Goal: Task Accomplishment & Management: Use online tool/utility

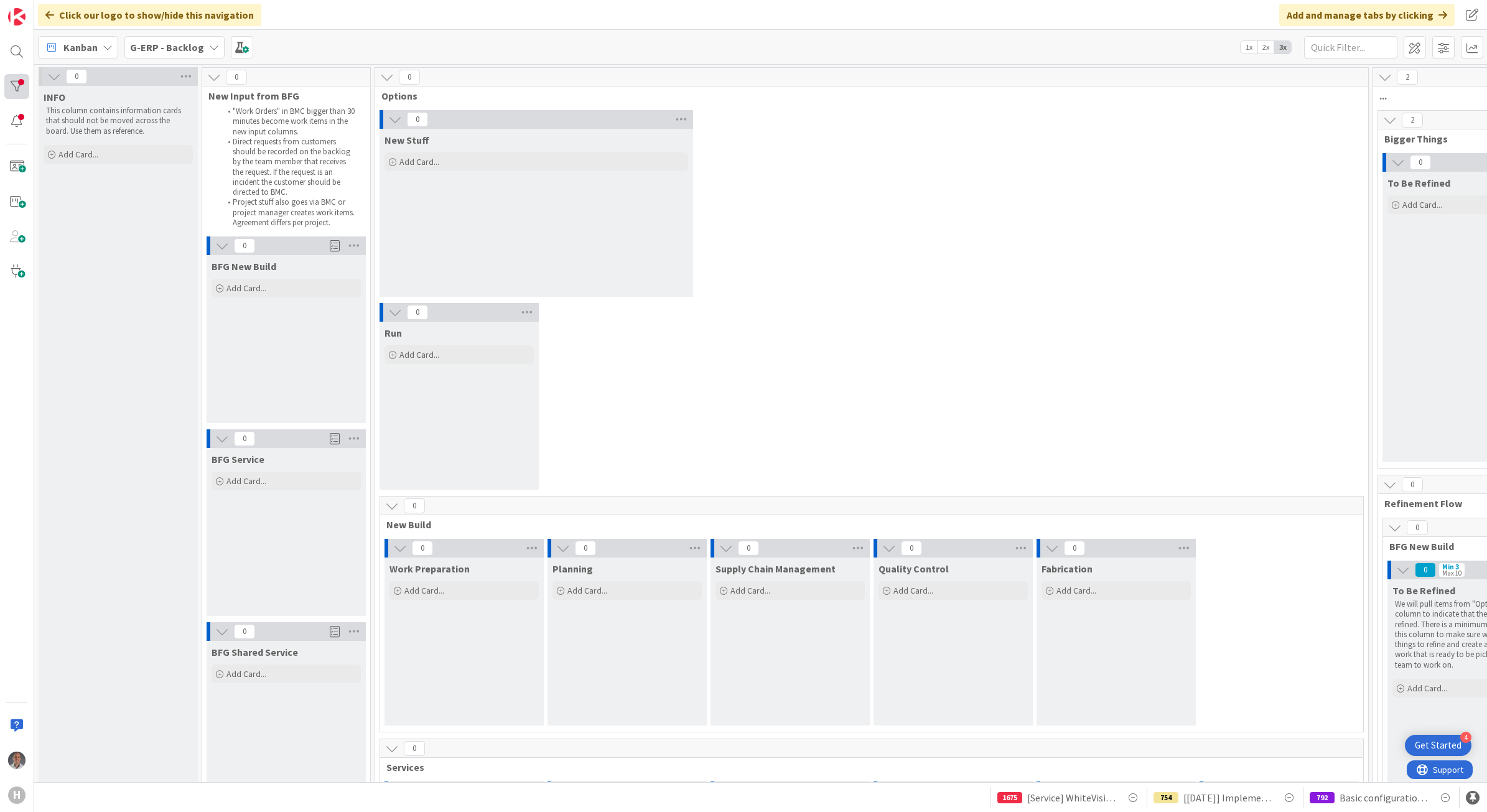
click at [25, 88] on div at bounding box center [17, 87] width 25 height 25
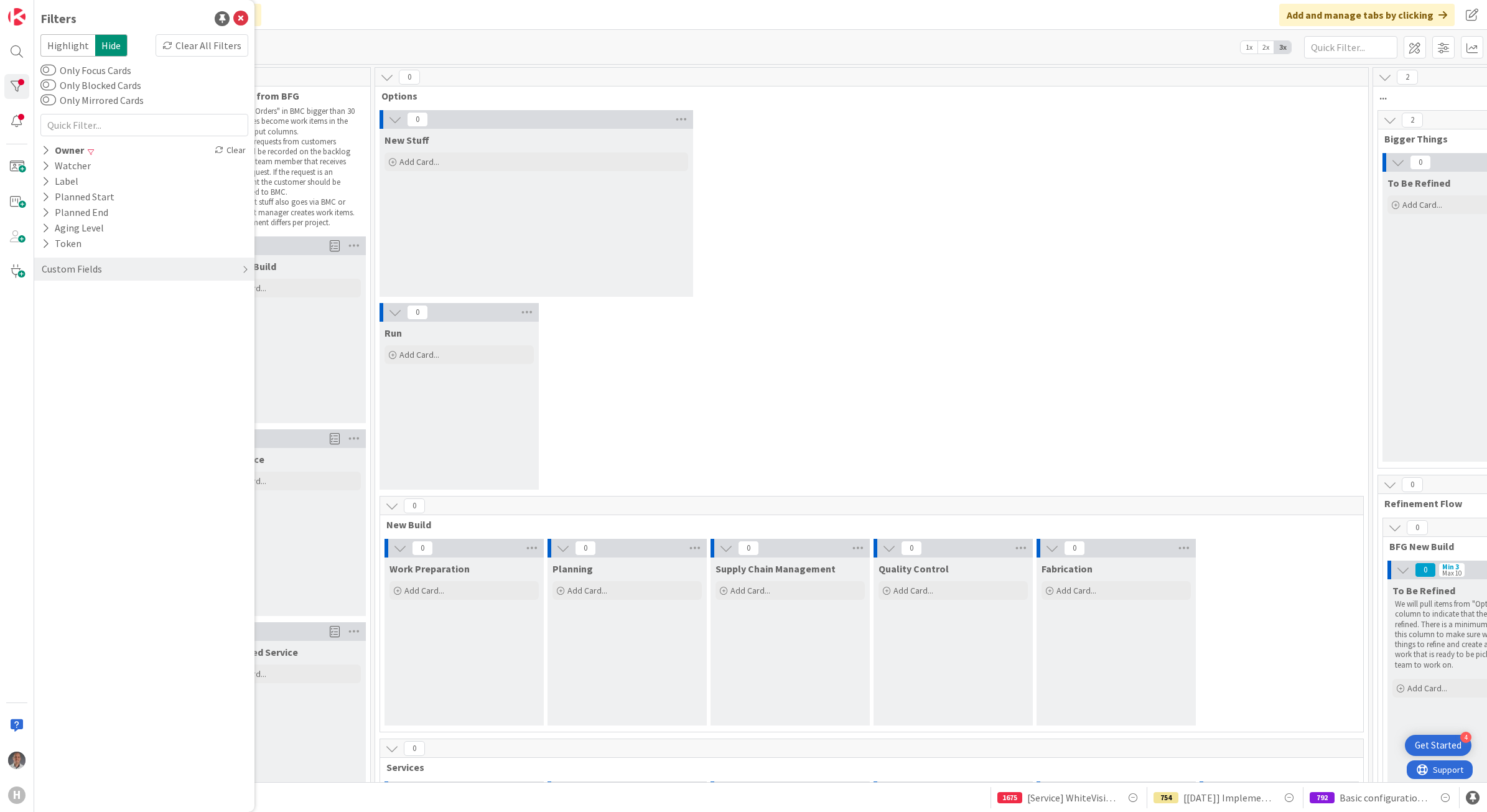
click at [240, 14] on icon at bounding box center [241, 18] width 15 height 15
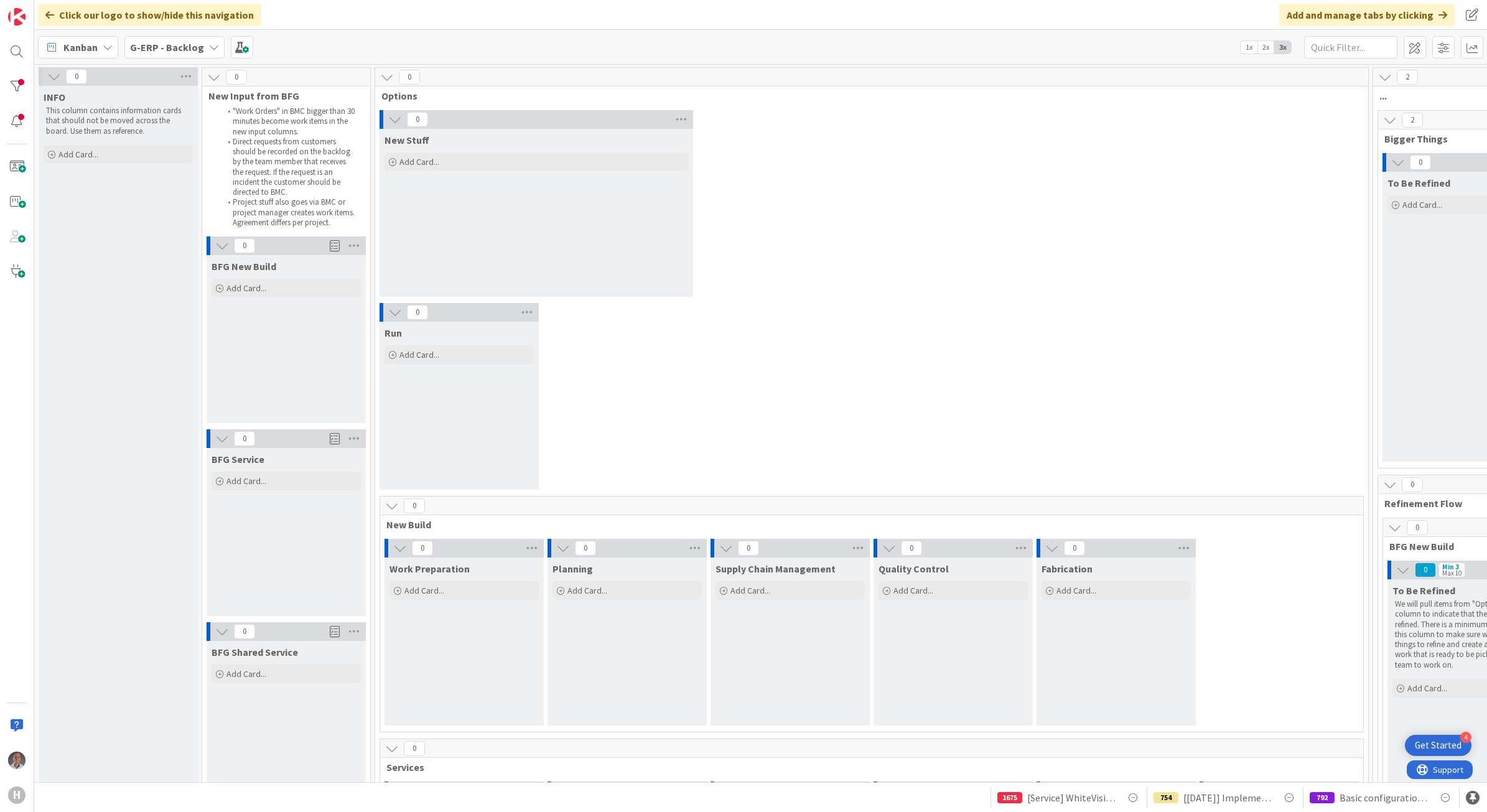
click at [32, 88] on div "H" at bounding box center [17, 406] width 34 height 812
click at [16, 91] on div at bounding box center [17, 87] width 25 height 25
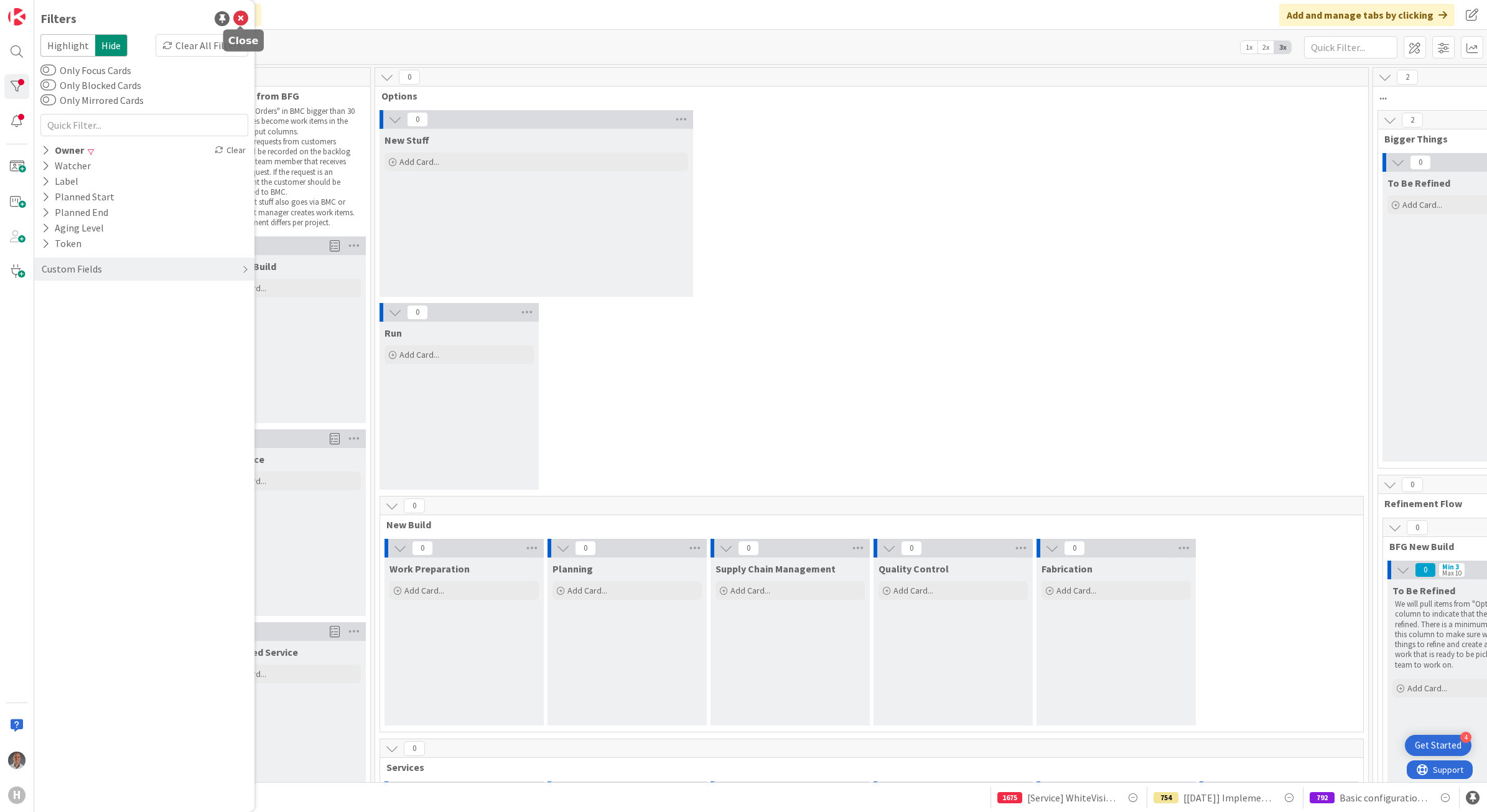
click at [241, 15] on icon at bounding box center [241, 18] width 15 height 15
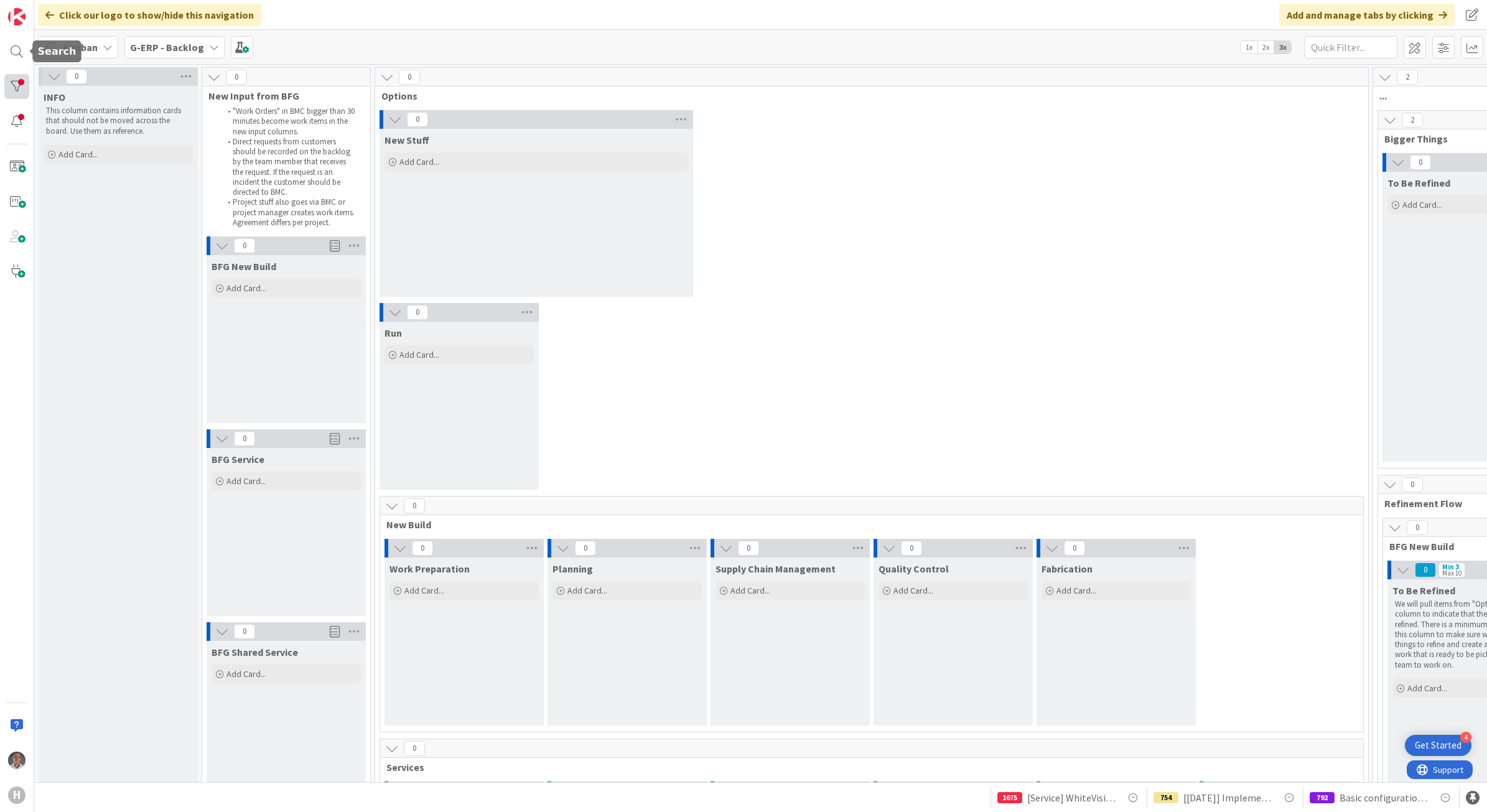
click at [14, 82] on div at bounding box center [17, 87] width 25 height 25
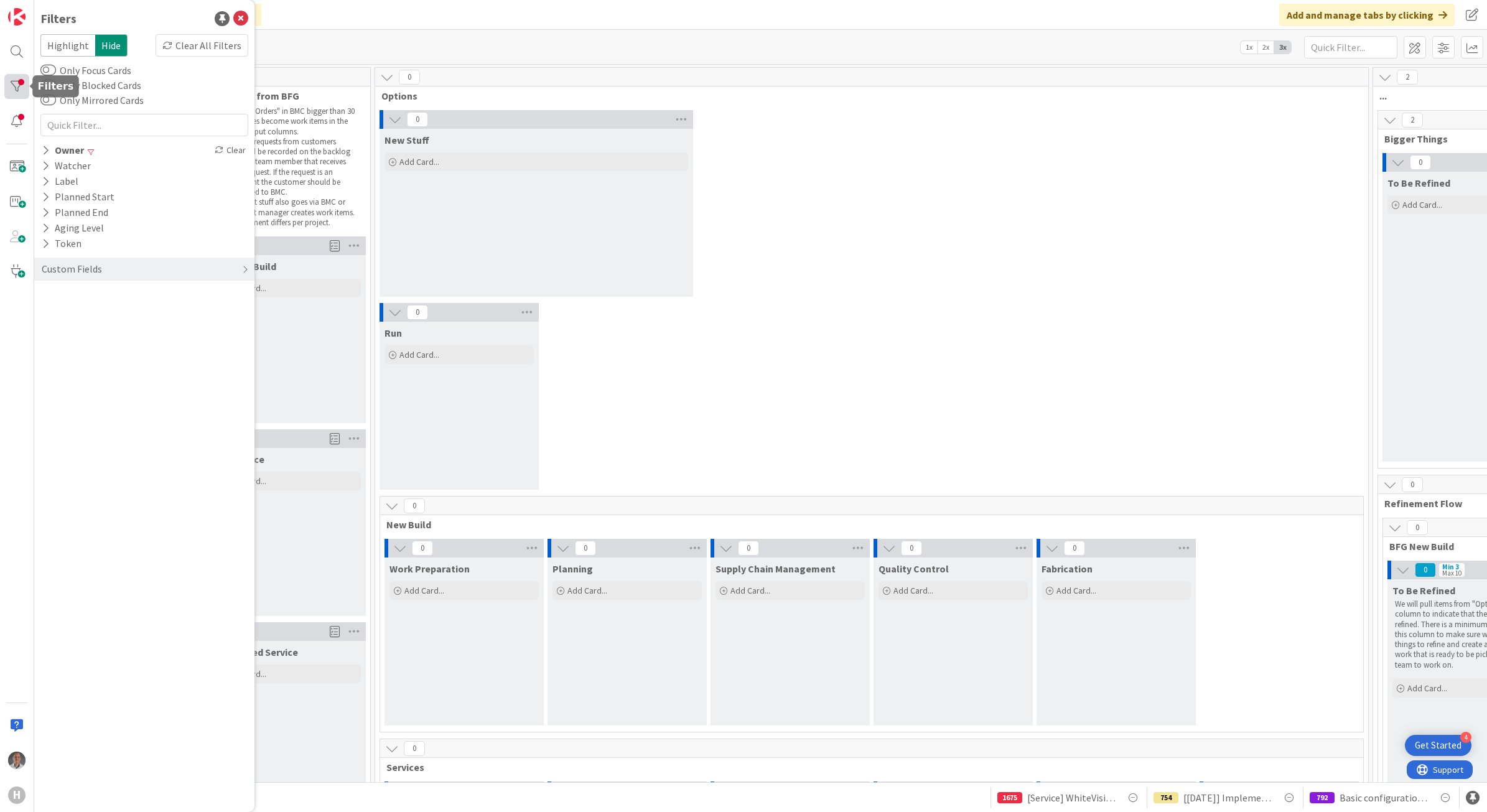
click at [7, 91] on div at bounding box center [17, 87] width 25 height 25
click at [226, 42] on div "Clear All Filters" at bounding box center [202, 45] width 93 height 22
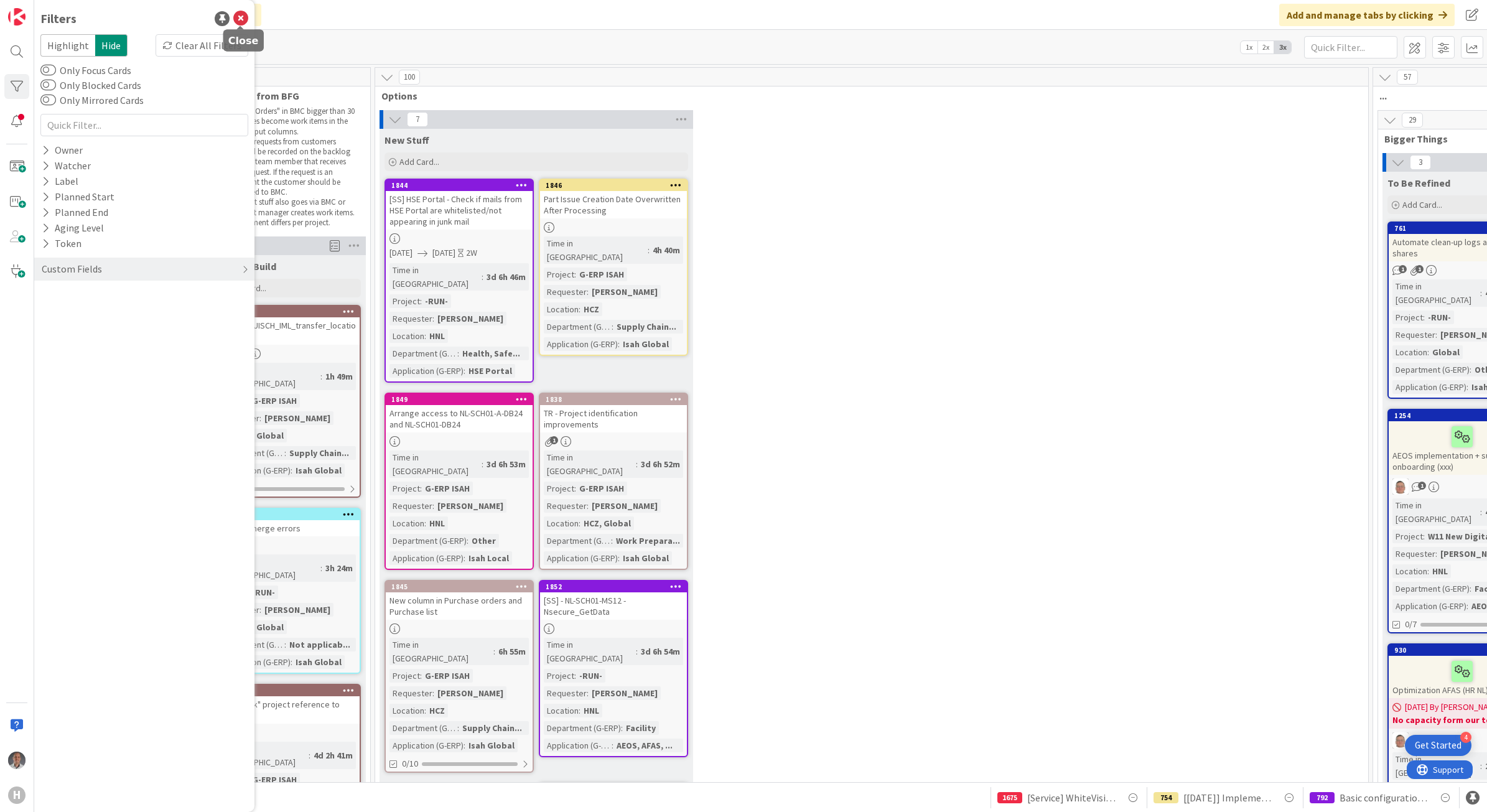
click at [240, 19] on icon at bounding box center [241, 18] width 15 height 15
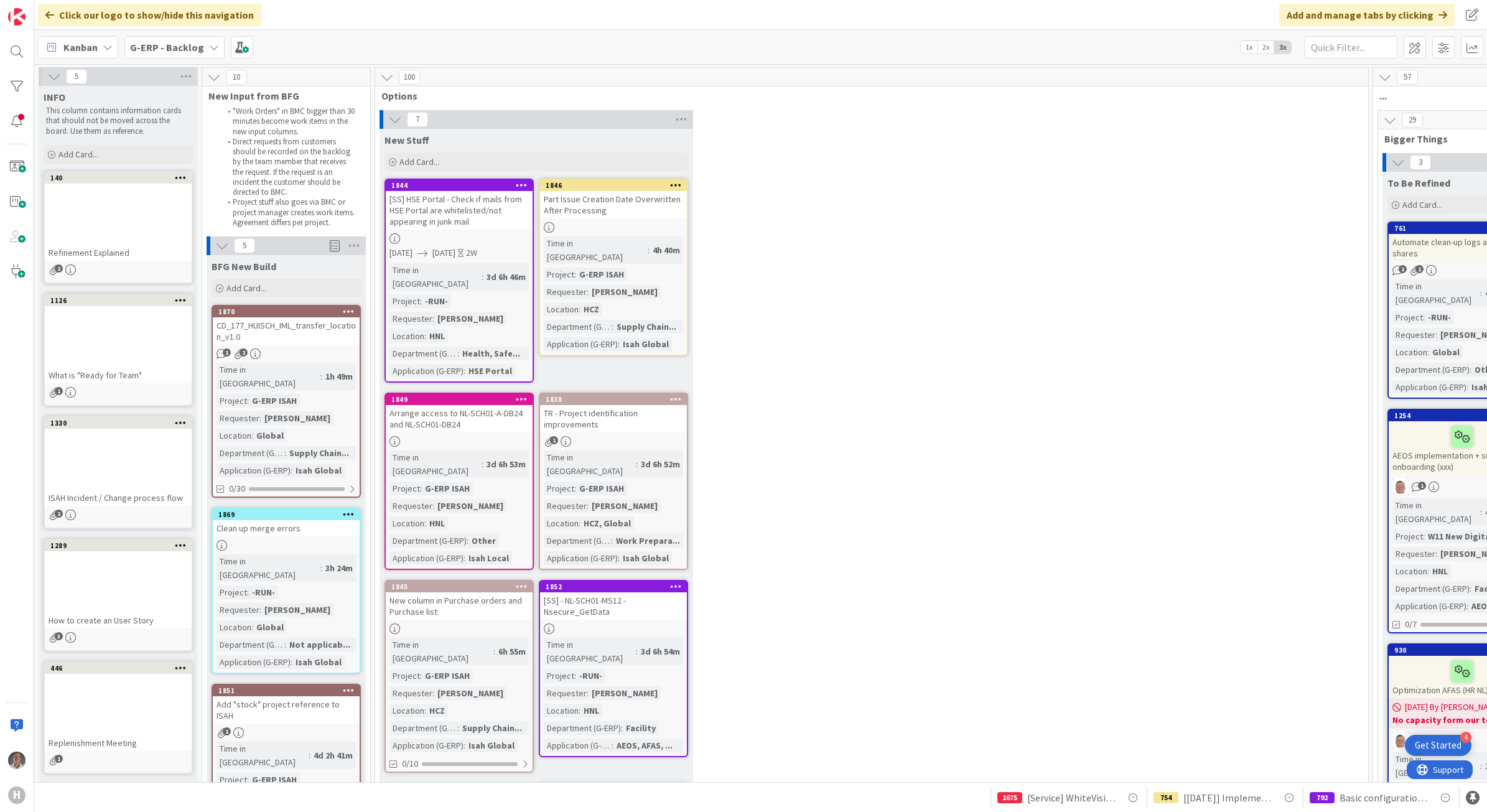
drag, startPoint x: 893, startPoint y: 517, endPoint x: 1045, endPoint y: 472, distance: 158.5
click at [1045, 472] on div "7 New Stuff Add Card... 1846 Part Issue Creation Date Overwritten After Process…" at bounding box center [872, 543] width 988 height 866
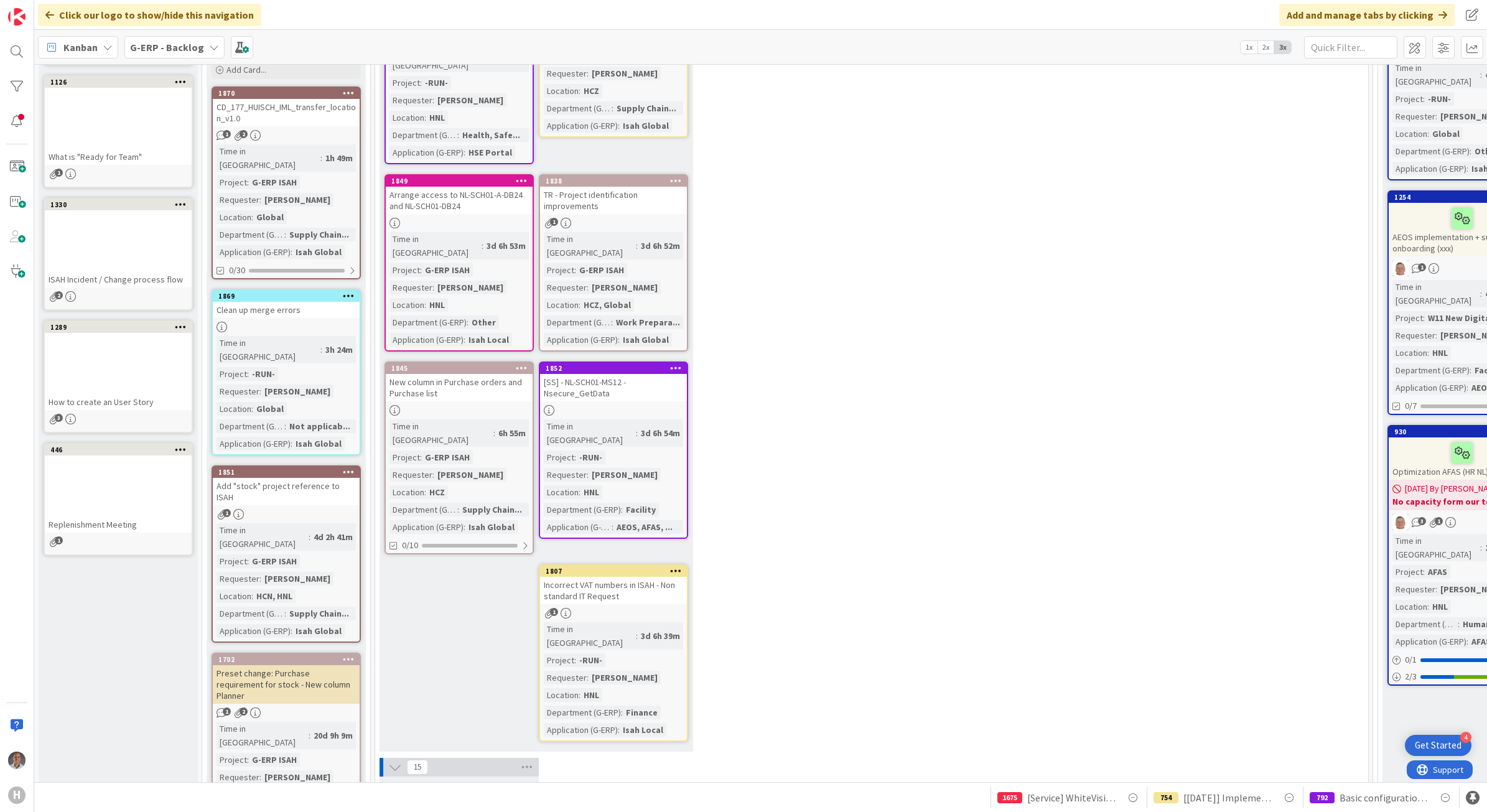
scroll to position [155, 0]
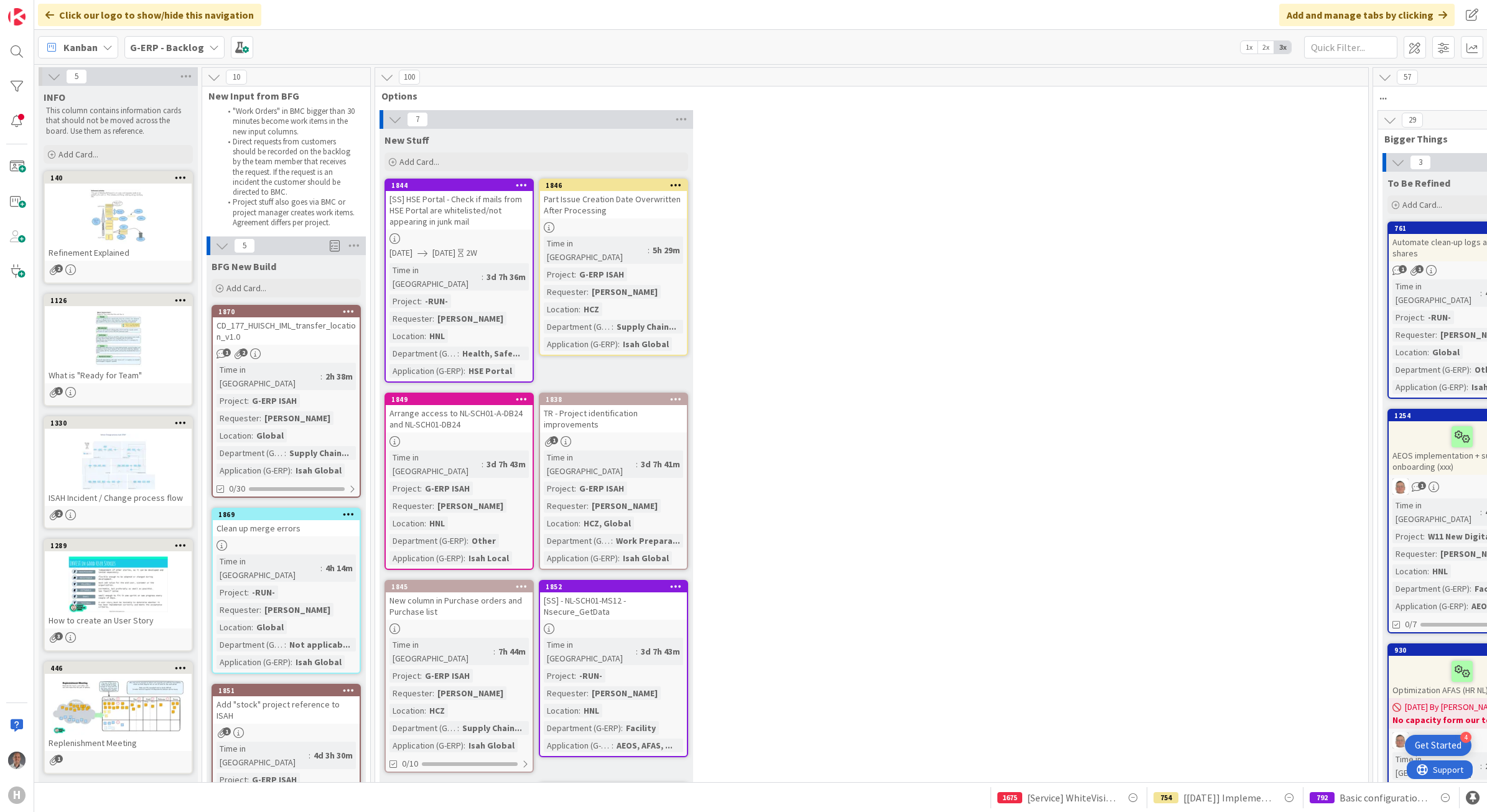
click at [183, 52] on b "G-ERP - Backlog" at bounding box center [167, 47] width 74 height 13
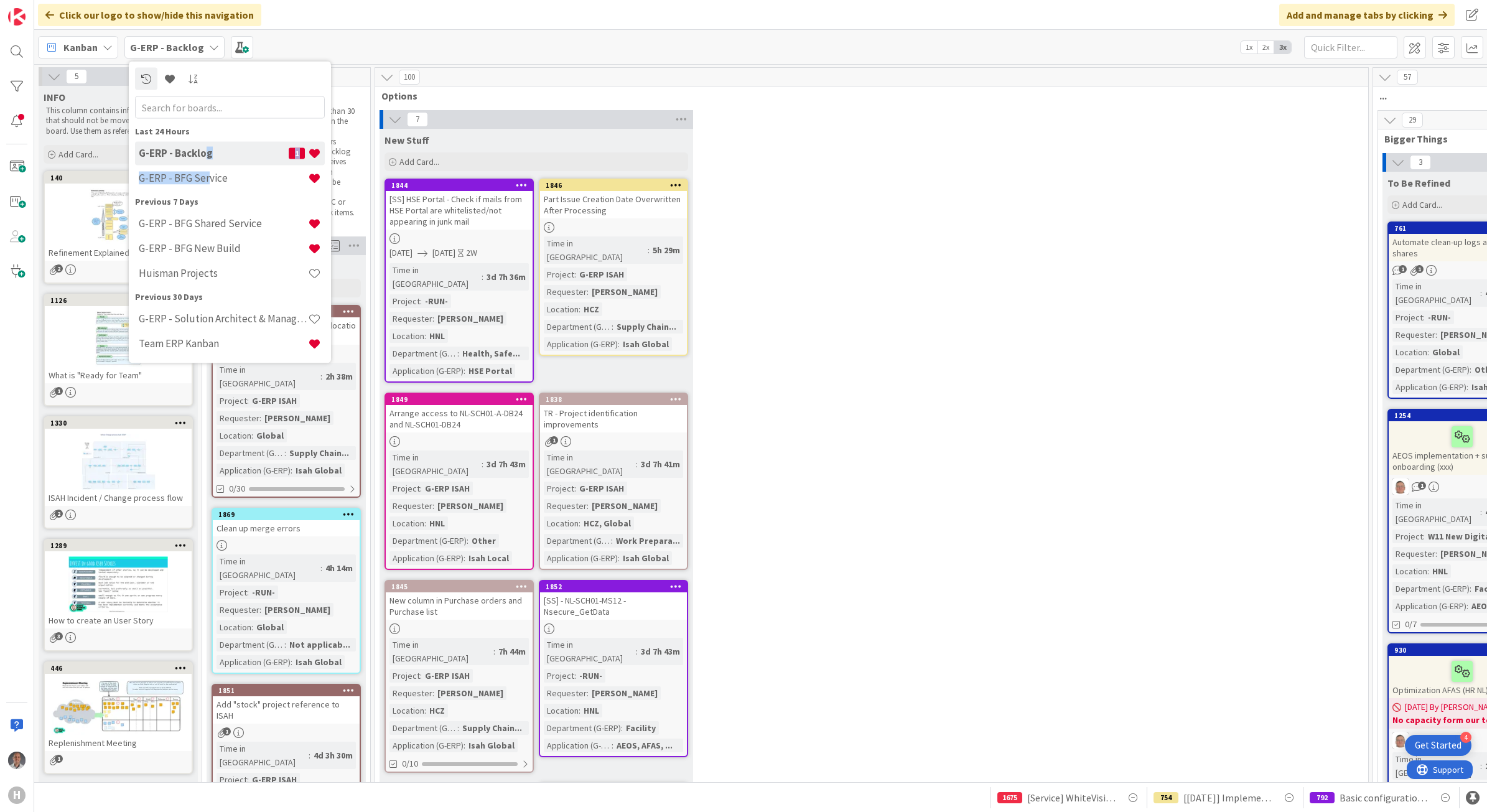
drag, startPoint x: 207, startPoint y: 170, endPoint x: 206, endPoint y: 150, distance: 20.0
click at [206, 150] on div "G-ERP - Backlog 1 G-ERP - BFG Service" at bounding box center [230, 166] width 190 height 50
drag, startPoint x: 206, startPoint y: 150, endPoint x: 1106, endPoint y: 194, distance: 901.1
click at [1106, 194] on div "7 New Stuff Add Card... 1846 Part Issue Creation Date Overwritten After Process…" at bounding box center [872, 543] width 988 height 866
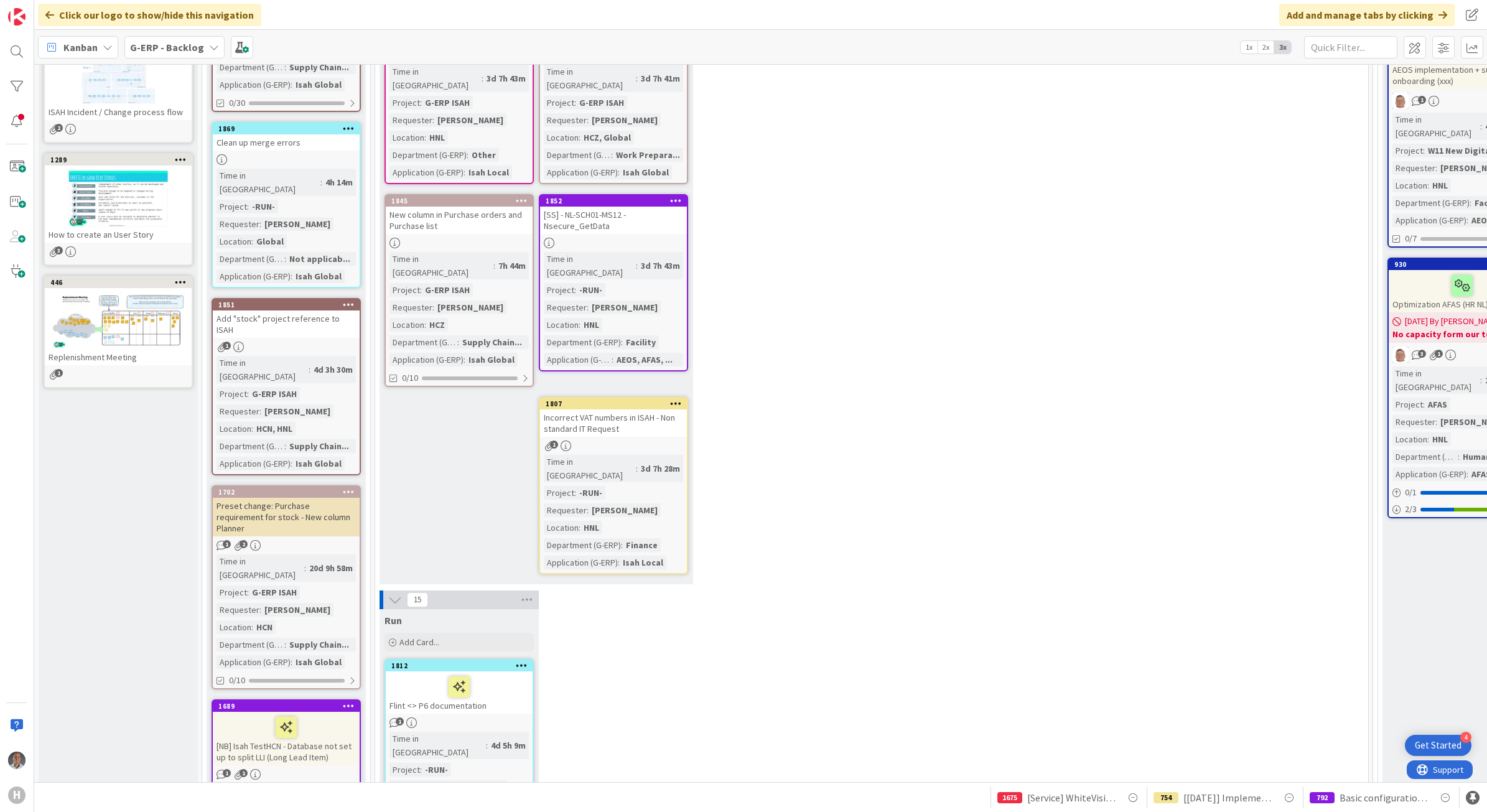
scroll to position [351, 0]
